Goal: Information Seeking & Learning: Understand process/instructions

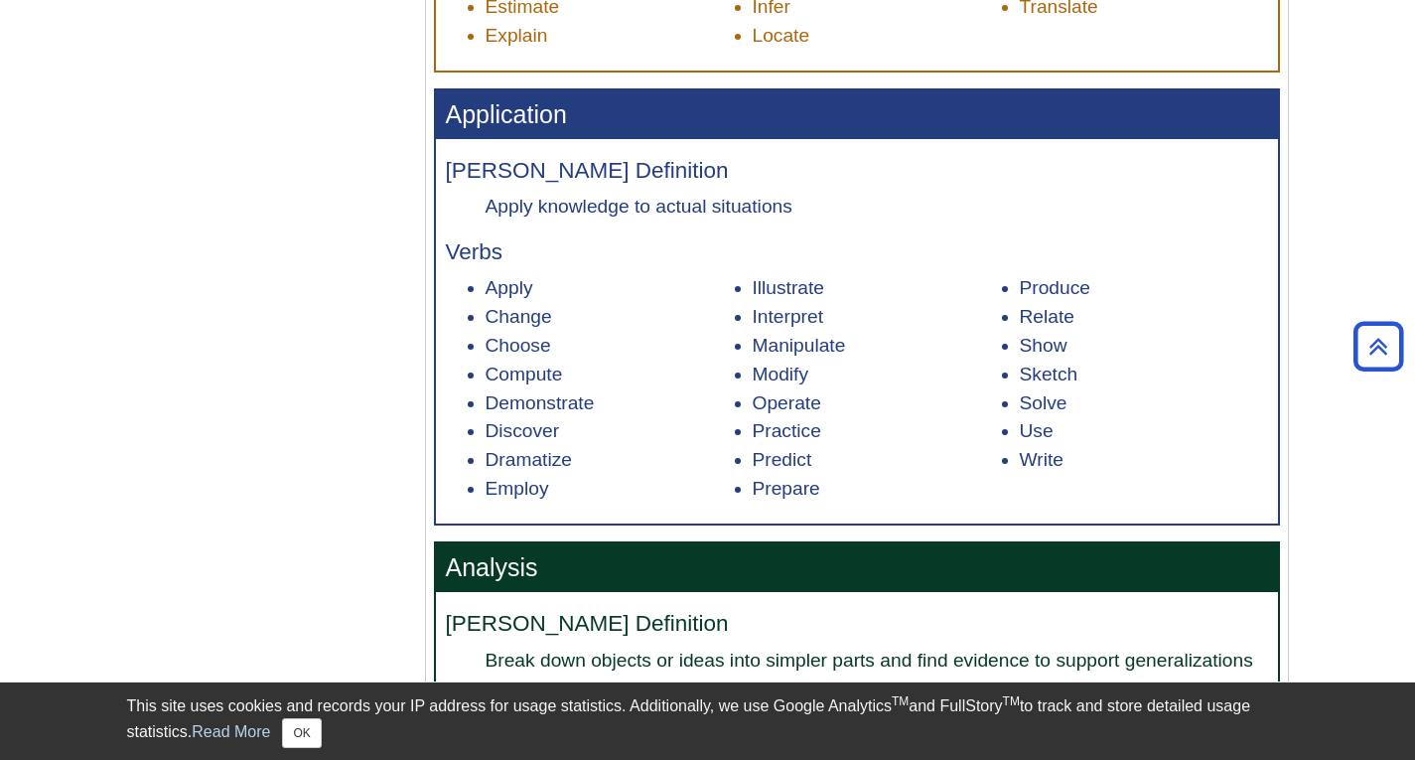
scroll to position [1545, 0]
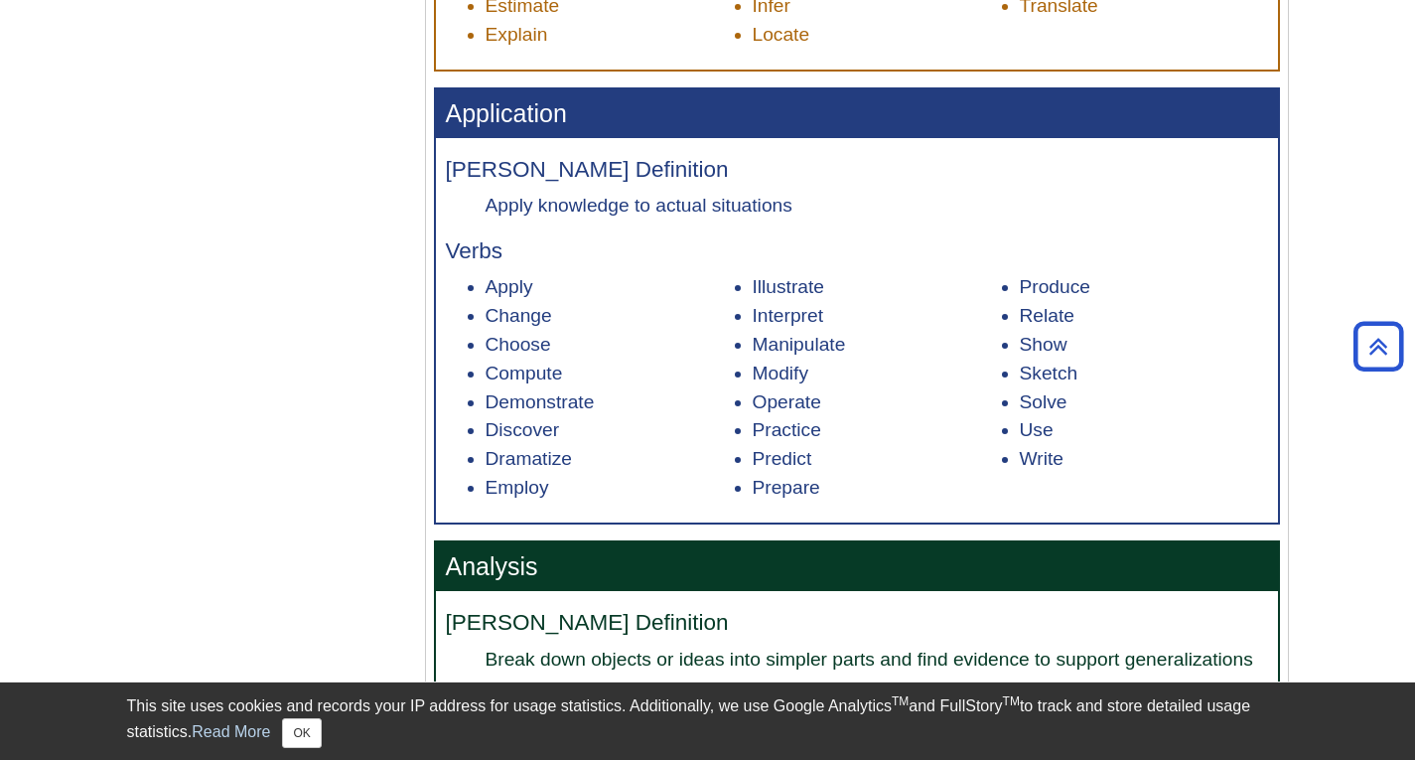
click at [528, 445] on li "Discover" at bounding box center [610, 430] width 248 height 29
click at [1037, 371] on li "Sketch" at bounding box center [1144, 374] width 248 height 29
click at [1121, 445] on li "Use" at bounding box center [1144, 430] width 248 height 29
click at [794, 311] on li "Interpret" at bounding box center [877, 316] width 248 height 29
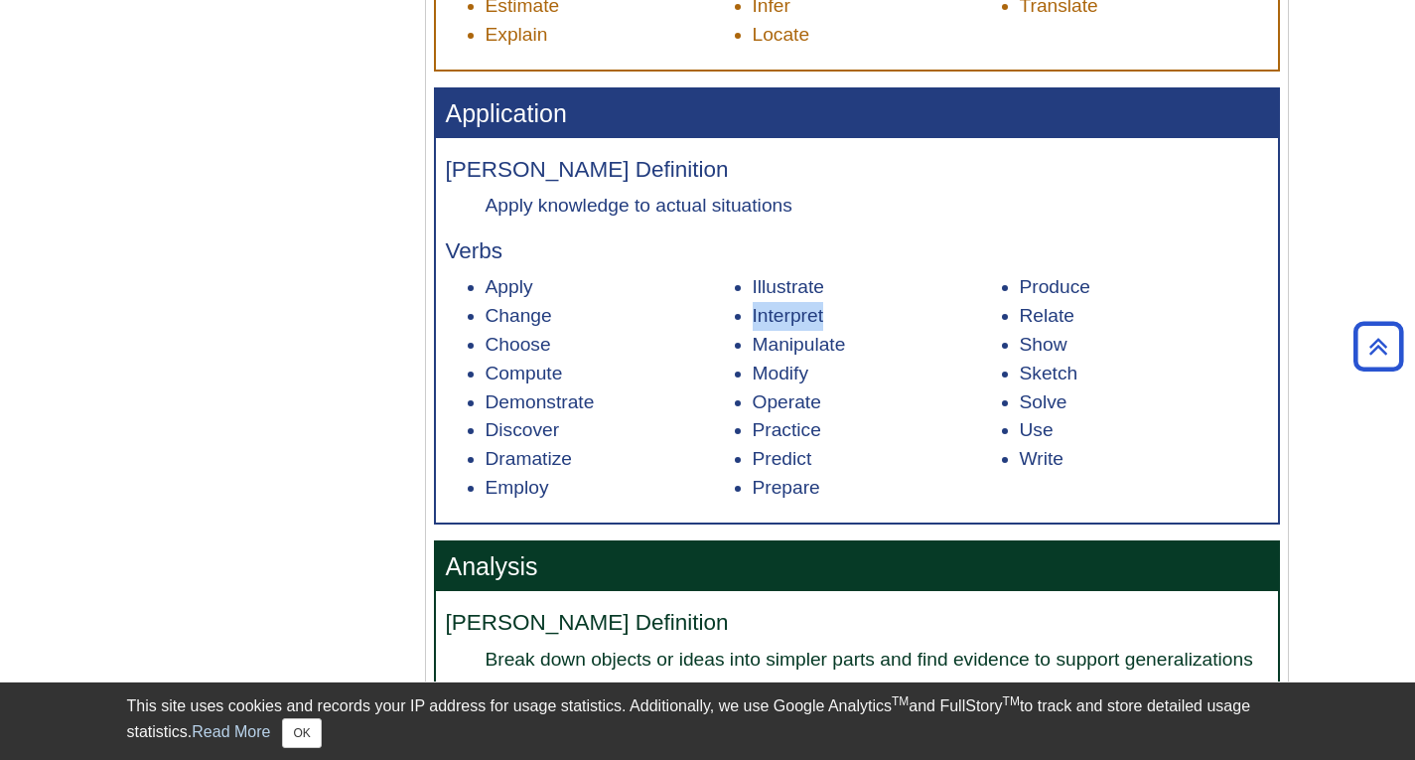
click at [794, 311] on li "Interpret" at bounding box center [877, 316] width 248 height 29
drag, startPoint x: 794, startPoint y: 311, endPoint x: 825, endPoint y: 269, distance: 52.4
click at [825, 269] on div "[PERSON_NAME] Definition Apply knowledge to actual situations Verbs Apply Chang…" at bounding box center [857, 330] width 842 height 384
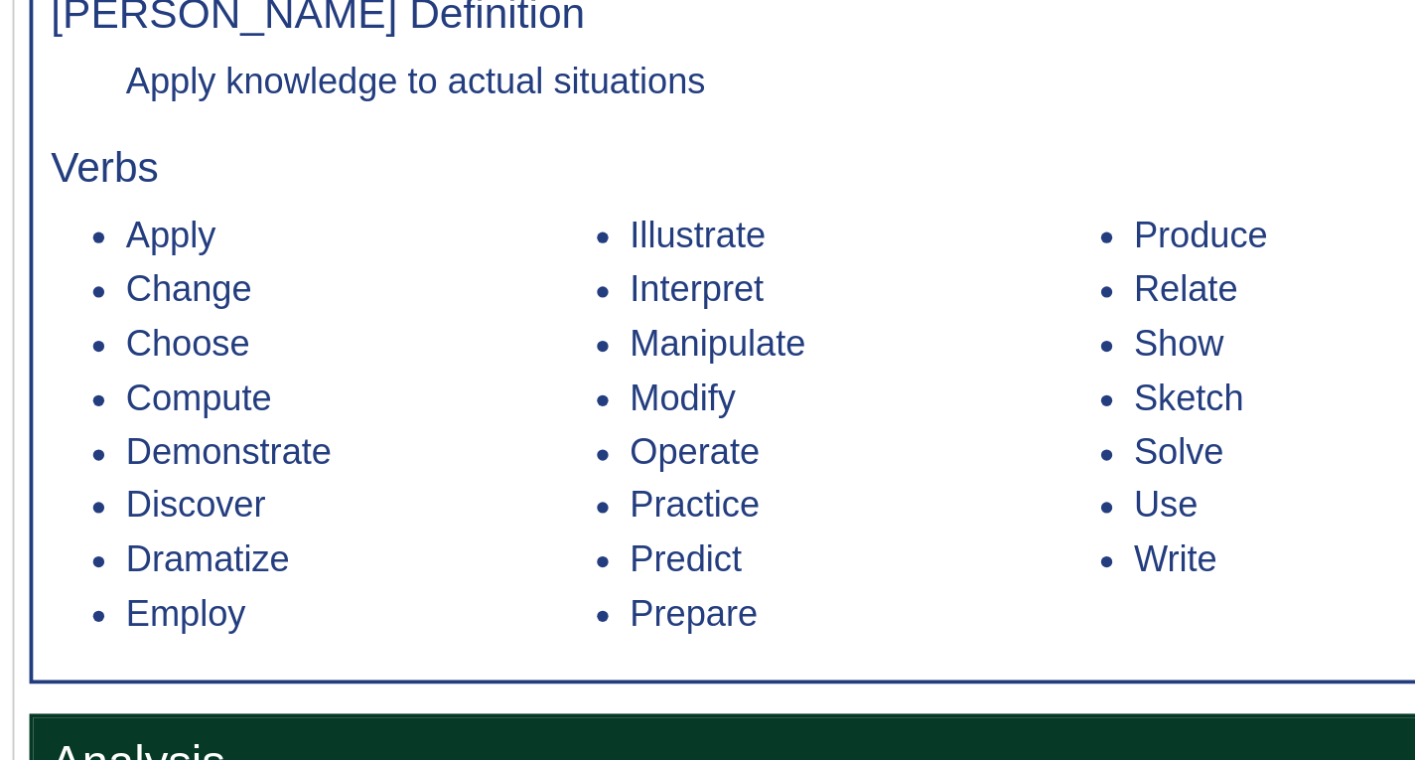
click at [790, 329] on li "Interpret" at bounding box center [877, 316] width 248 height 29
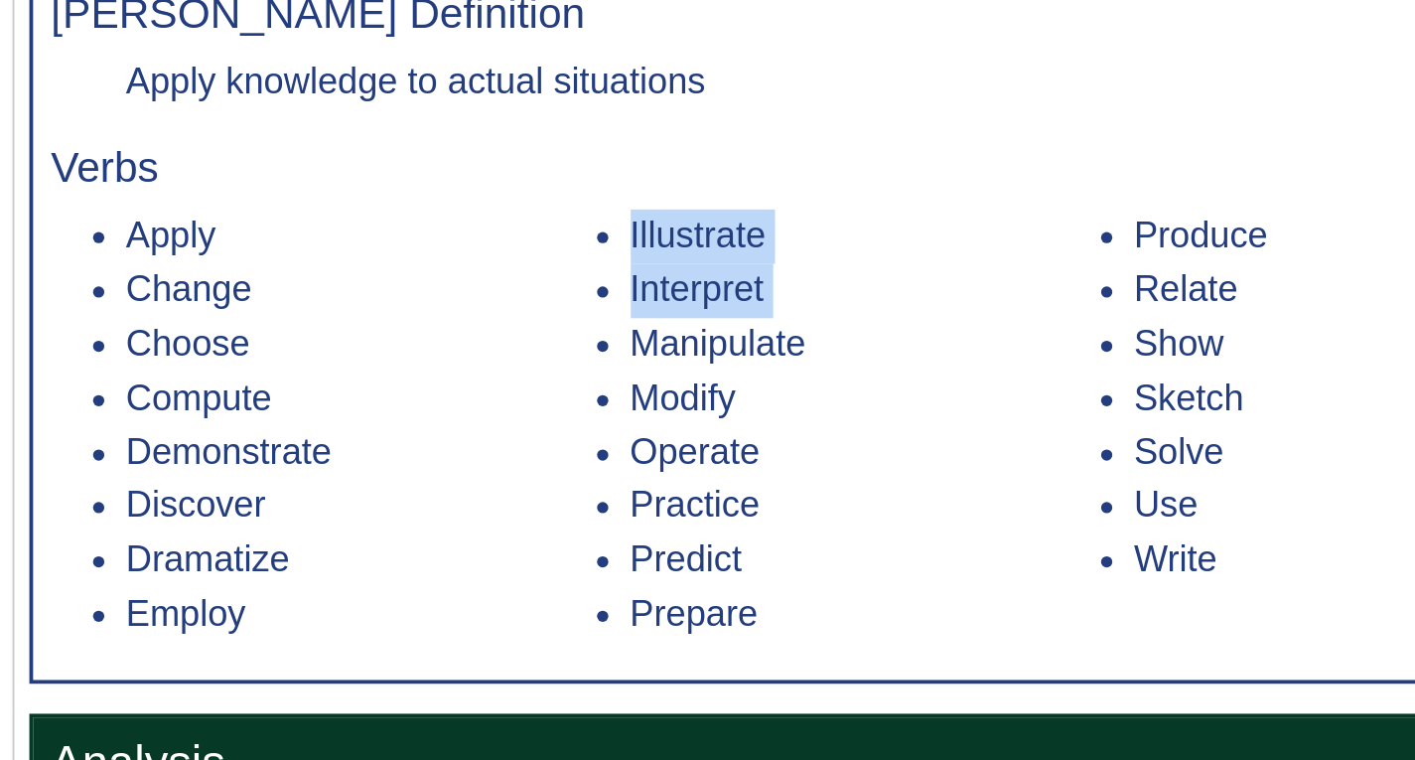
drag, startPoint x: 790, startPoint y: 329, endPoint x: 795, endPoint y: 285, distance: 44.0
click at [795, 285] on ul "Apply Change Choose Compute Demonstrate Discover Dramatize Employ Illustrate In…" at bounding box center [857, 387] width 822 height 228
click at [795, 285] on li "Illustrate" at bounding box center [877, 287] width 248 height 29
click at [785, 296] on li "Illustrate" at bounding box center [877, 287] width 248 height 29
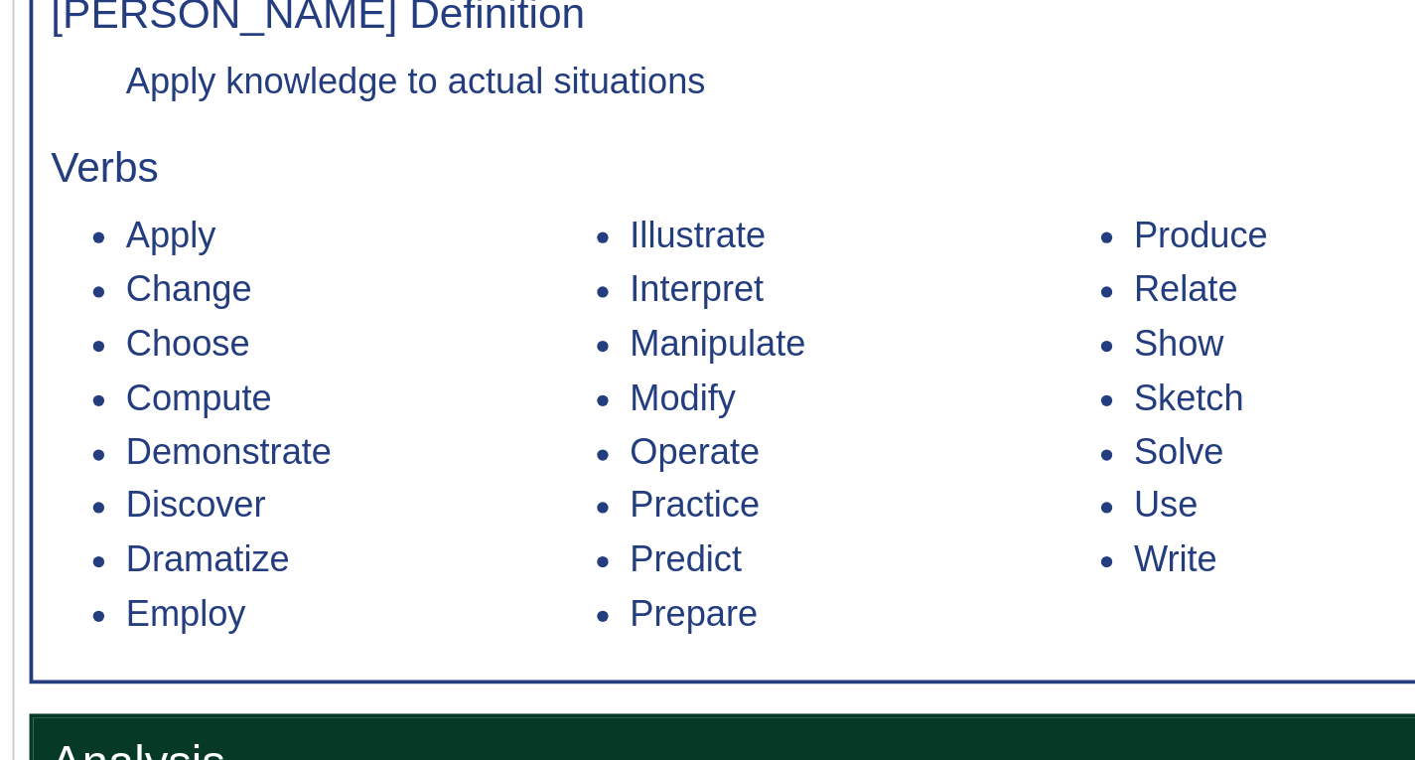
click at [663, 437] on li "Discover" at bounding box center [610, 430] width 248 height 29
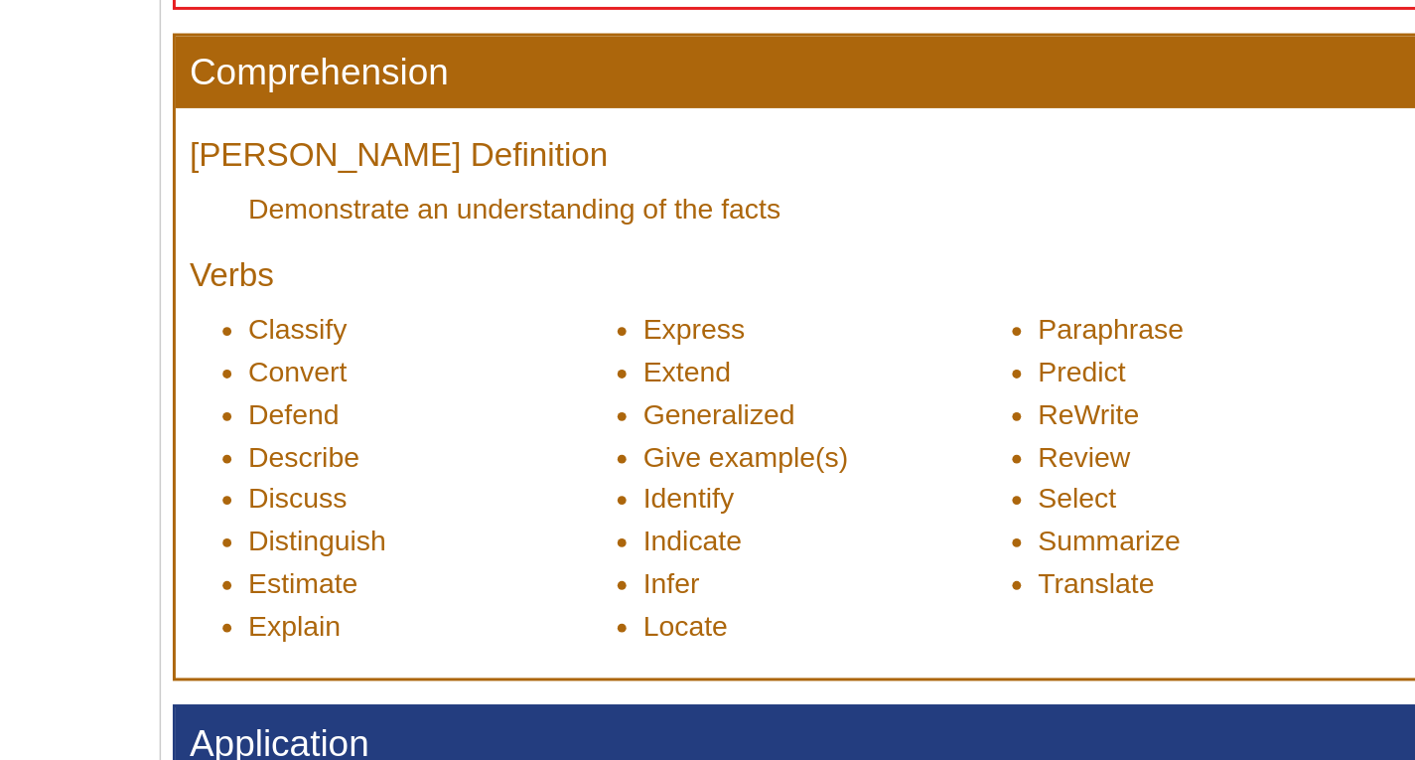
scroll to position [1155, 0]
